Goal: Information Seeking & Learning: Learn about a topic

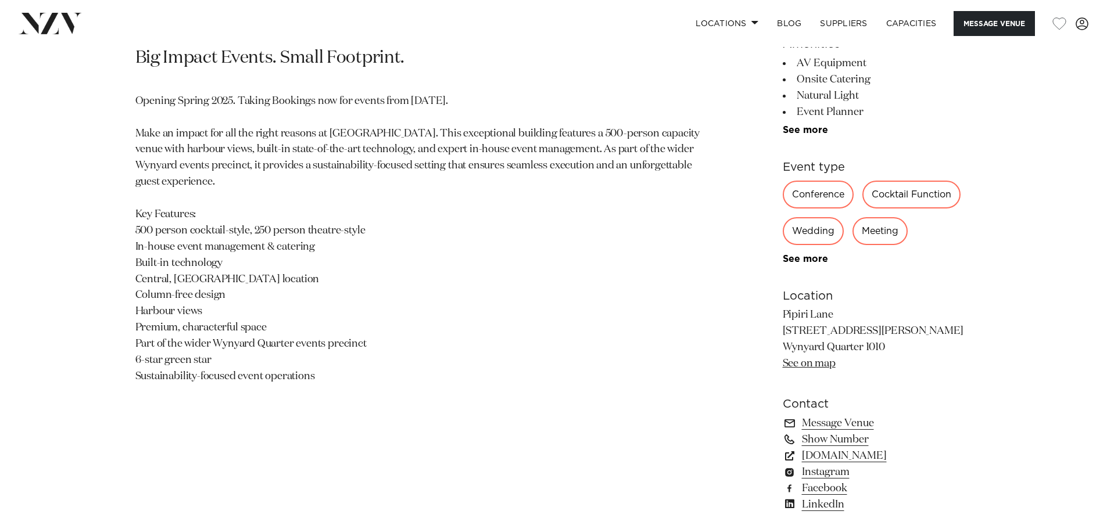
scroll to position [659, 0]
drag, startPoint x: 371, startPoint y: 227, endPoint x: 128, endPoint y: 227, distance: 242.9
click at [128, 227] on div "Auckland Pipiri Lane by Precinct Flex Big Impact Events. Small Footprint. Openi…" at bounding box center [553, 240] width 989 height 573
drag, startPoint x: 557, startPoint y: 55, endPoint x: 560, endPoint y: 158, distance: 102.9
click at [557, 55] on p "Big Impact Events. Small Footprint." at bounding box center [417, 57] width 565 height 23
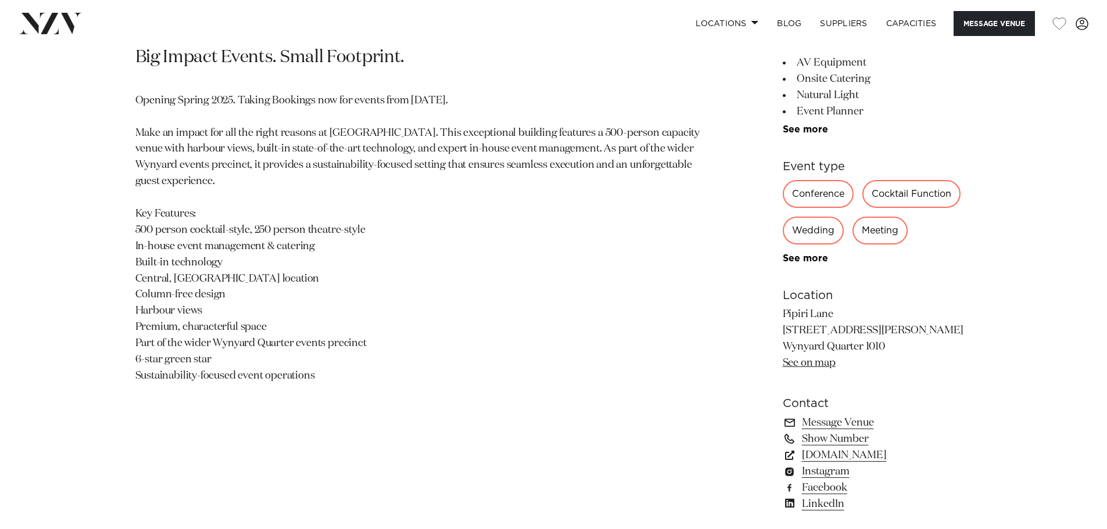
click at [377, 230] on p "Opening Spring 2025. Taking Bookings now for events from [DATE]. Make an impact…" at bounding box center [417, 239] width 565 height 292
click at [586, 26] on div "Locations [GEOGRAPHIC_DATA] [GEOGRAPHIC_DATA] [GEOGRAPHIC_DATA] [GEOGRAPHIC_DAT…" at bounding box center [713, 23] width 750 height 25
